Goal: Transaction & Acquisition: Download file/media

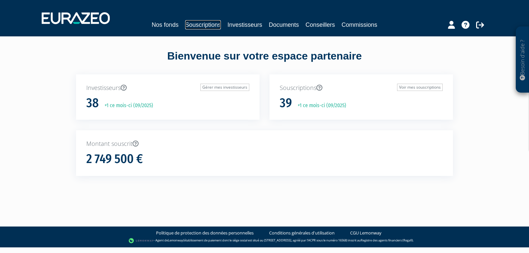
click at [203, 24] on link "Souscriptions" at bounding box center [203, 24] width 36 height 9
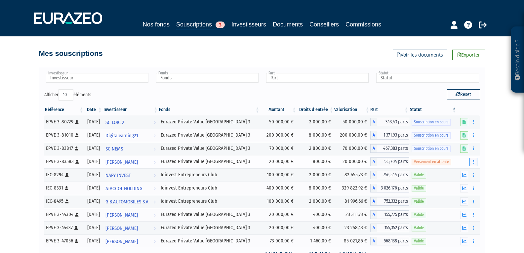
click at [475, 165] on button "button" at bounding box center [473, 162] width 8 height 8
click at [453, 175] on link "Documents" at bounding box center [450, 173] width 49 height 11
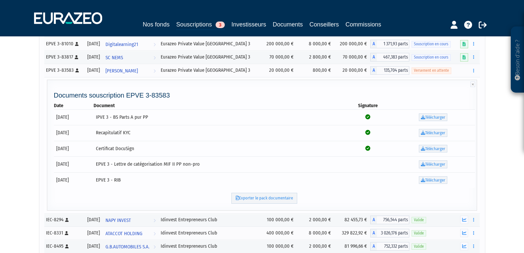
scroll to position [99, 0]
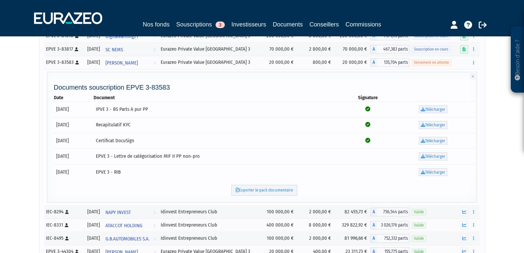
click at [428, 105] on link "Télécharger" at bounding box center [433, 109] width 28 height 8
